Goal: Find specific page/section: Find specific page/section

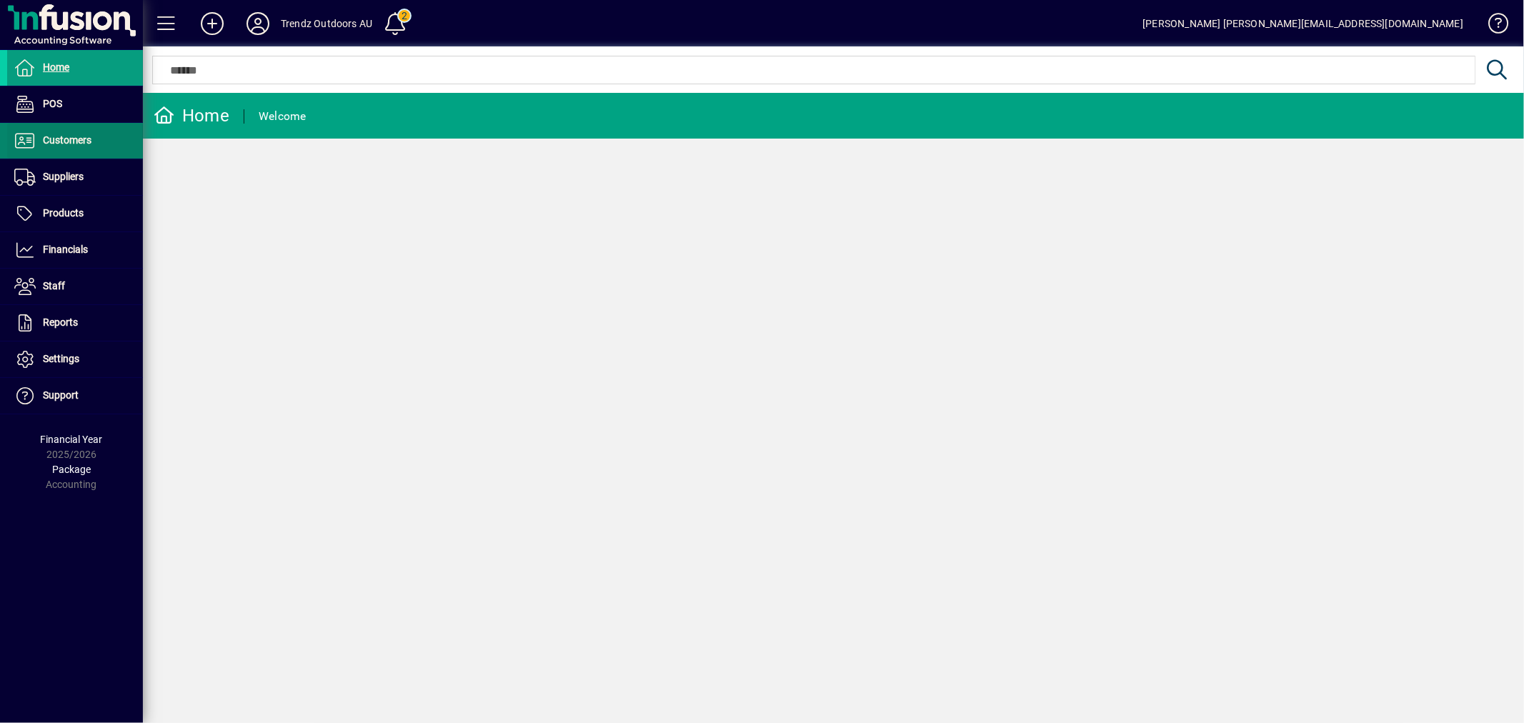
click at [99, 132] on span at bounding box center [75, 141] width 136 height 34
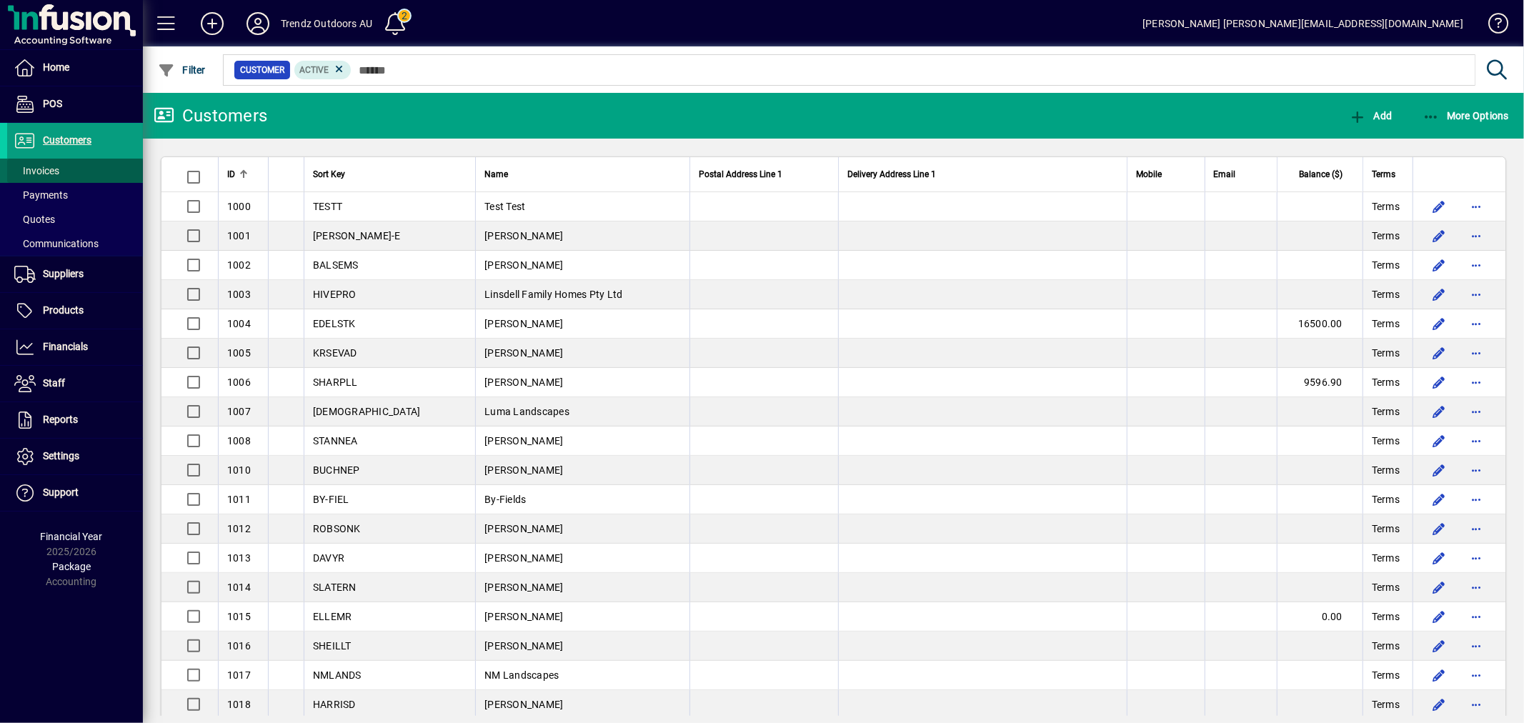
click at [44, 170] on span "Invoices" at bounding box center [36, 170] width 45 height 11
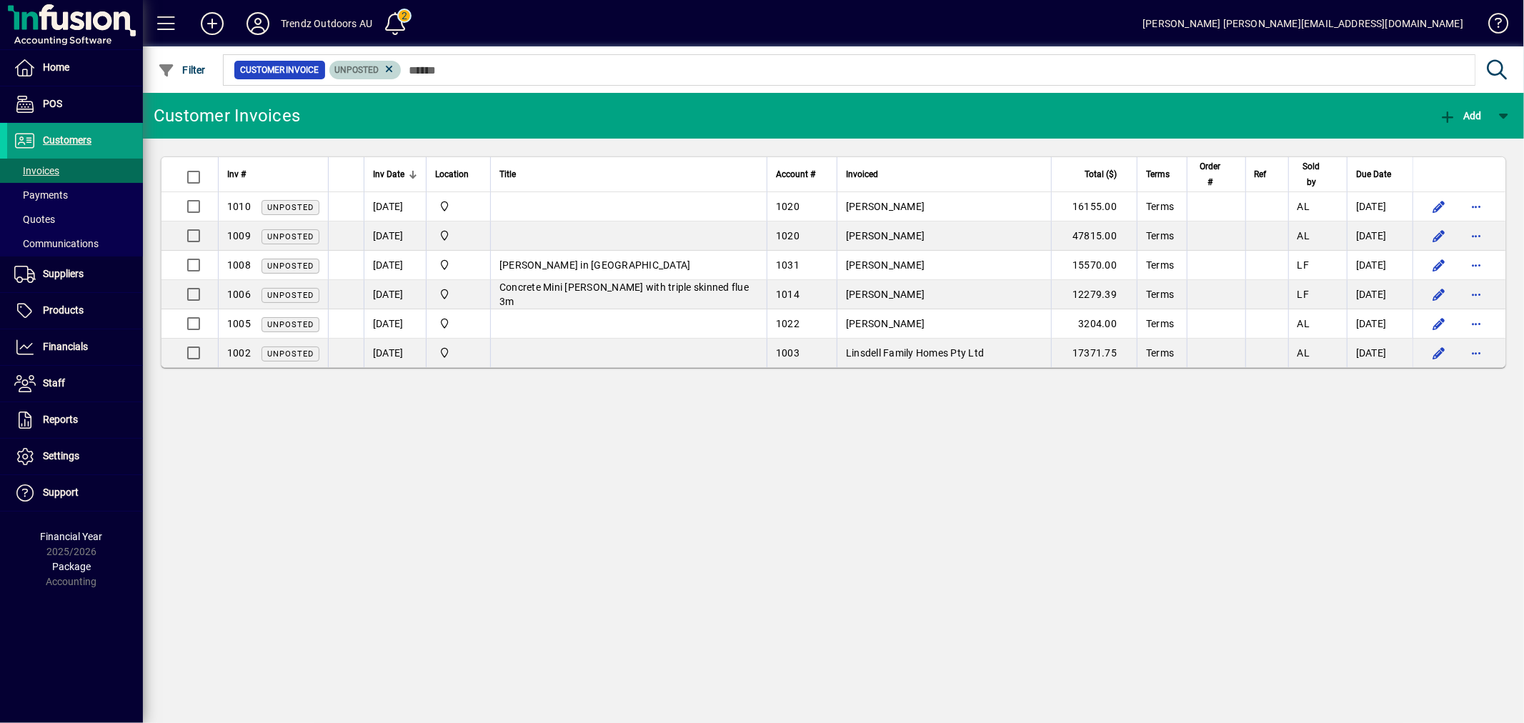
click at [388, 69] on icon at bounding box center [389, 69] width 13 height 13
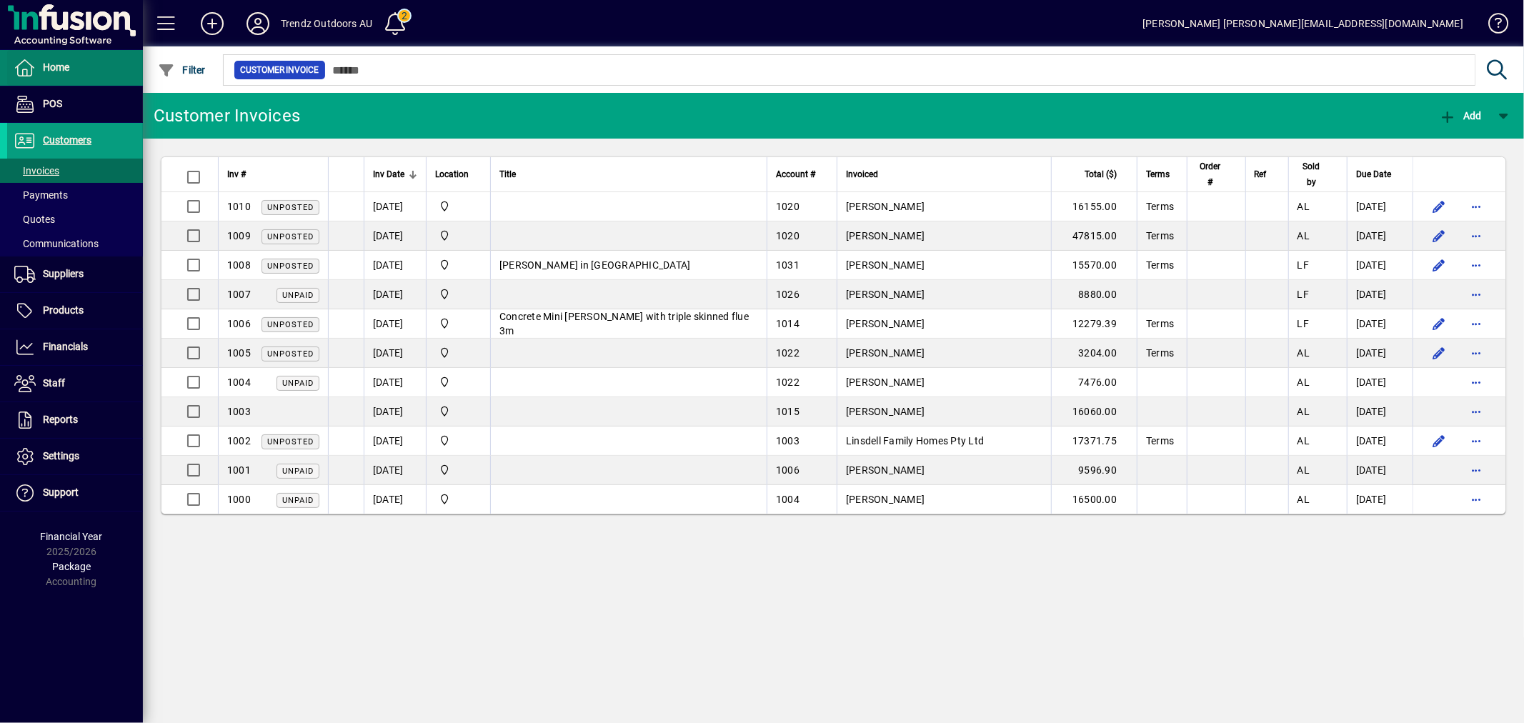
click at [99, 72] on span at bounding box center [75, 68] width 136 height 34
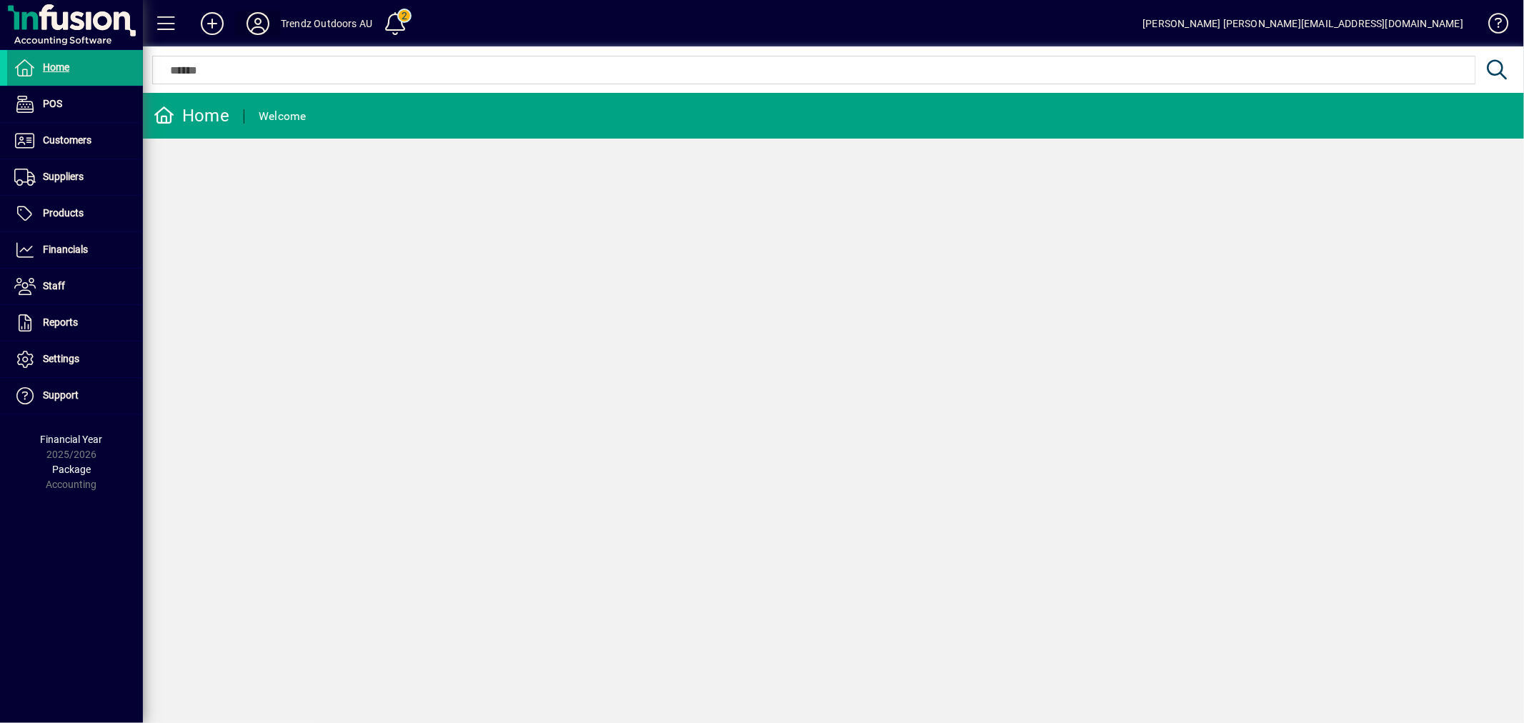
click at [262, 16] on icon at bounding box center [258, 23] width 29 height 23
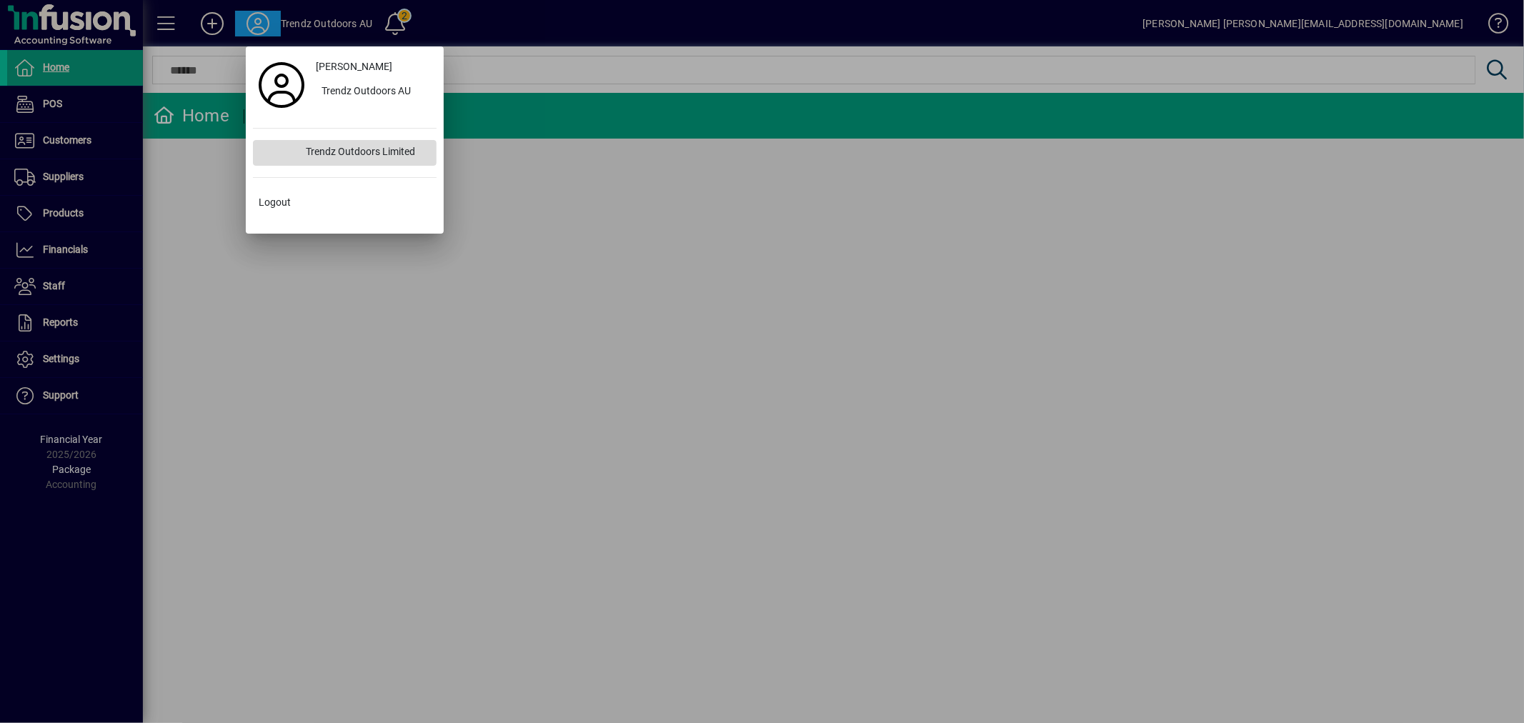
click at [386, 140] on div "Trendz Outdoors Limited" at bounding box center [365, 153] width 142 height 26
